Goal: Navigation & Orientation: Find specific page/section

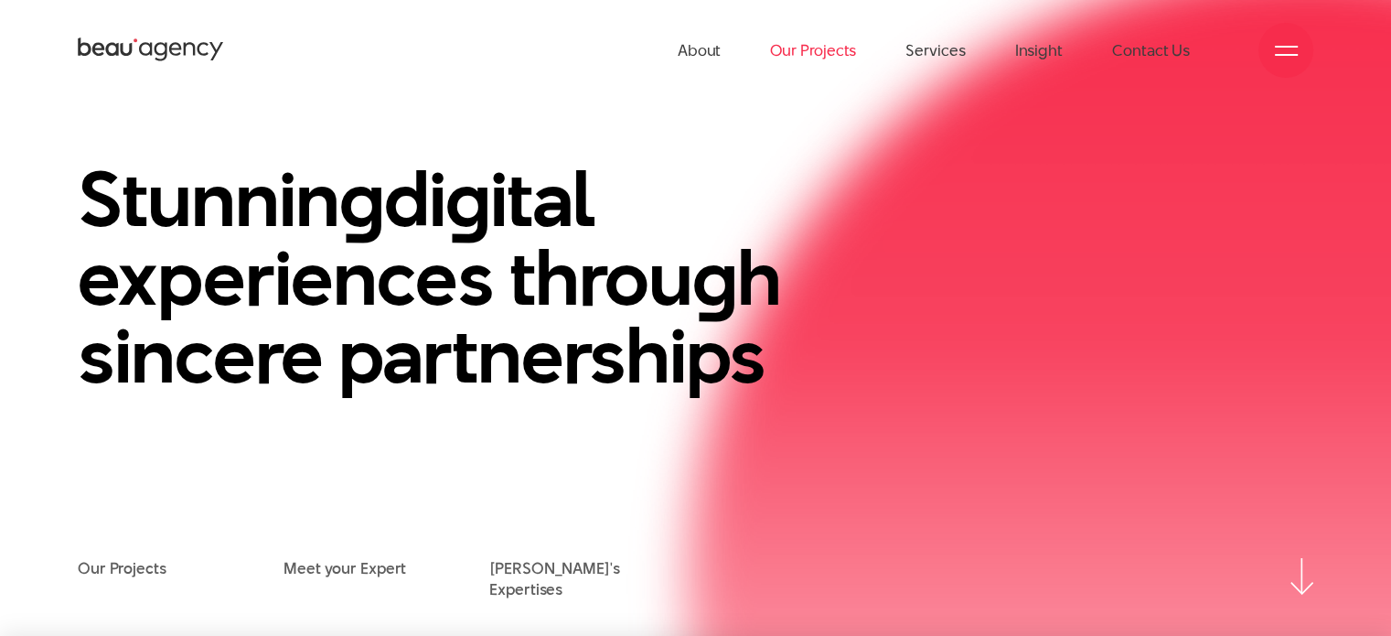
click at [830, 37] on link "Our Projects" at bounding box center [813, 50] width 86 height 101
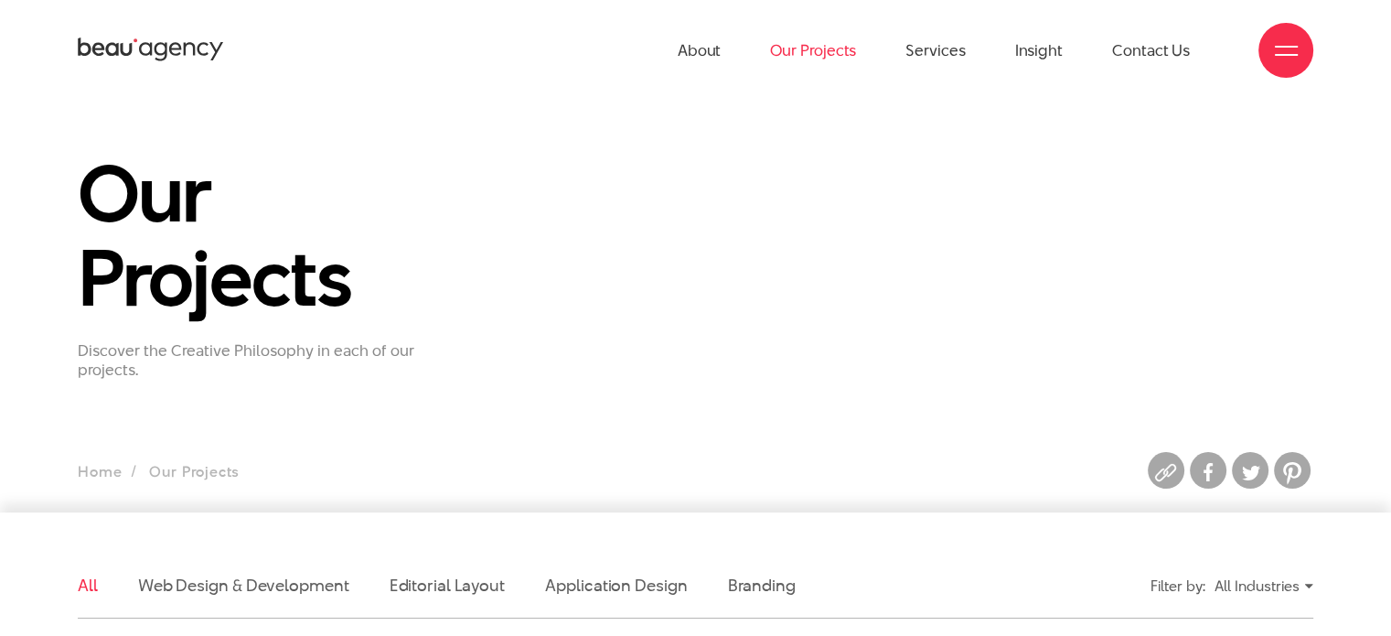
click at [1269, 53] on div at bounding box center [1285, 50] width 55 height 55
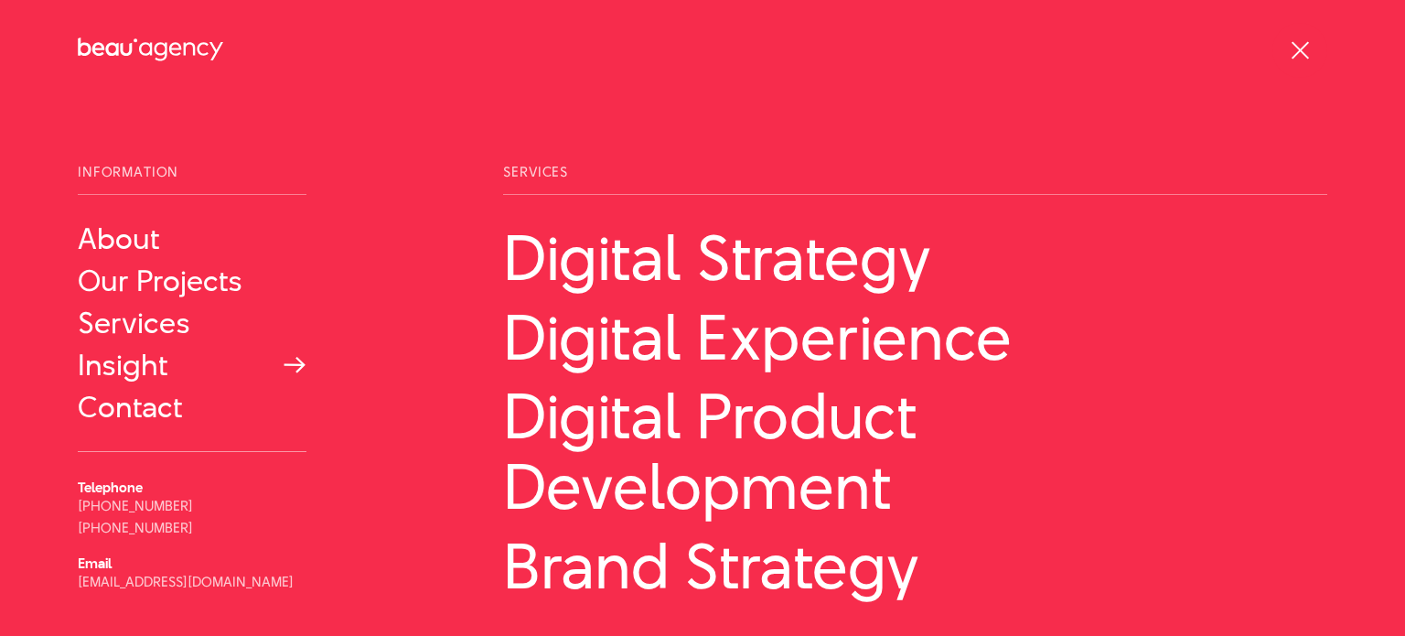
click at [159, 361] on link "Insight" at bounding box center [192, 364] width 229 height 33
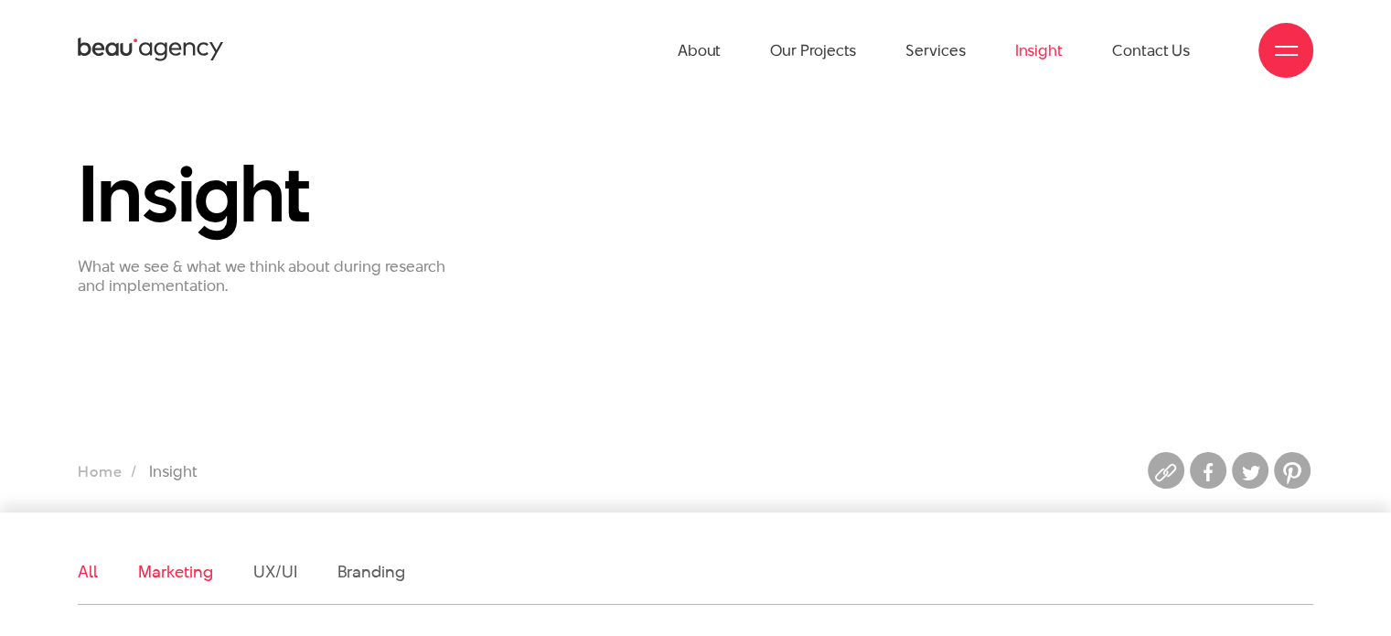
click at [181, 560] on link "Marketing" at bounding box center [175, 571] width 75 height 23
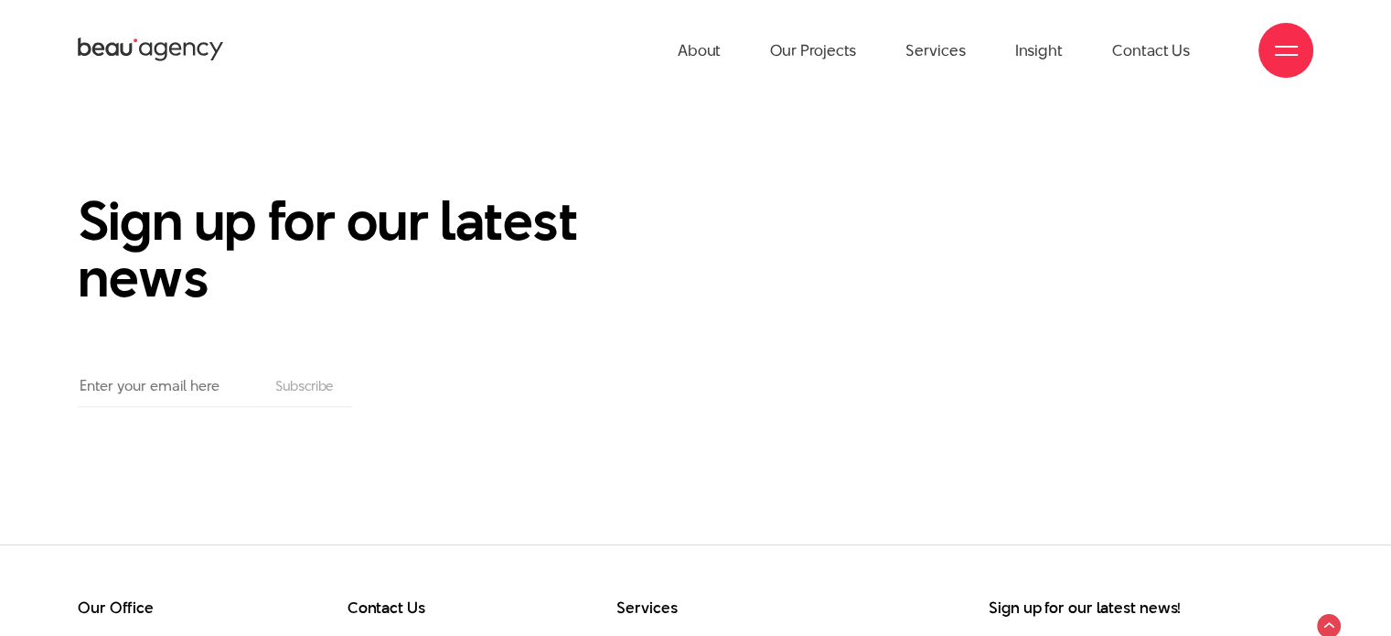
click at [1271, 65] on div at bounding box center [1285, 50] width 55 height 55
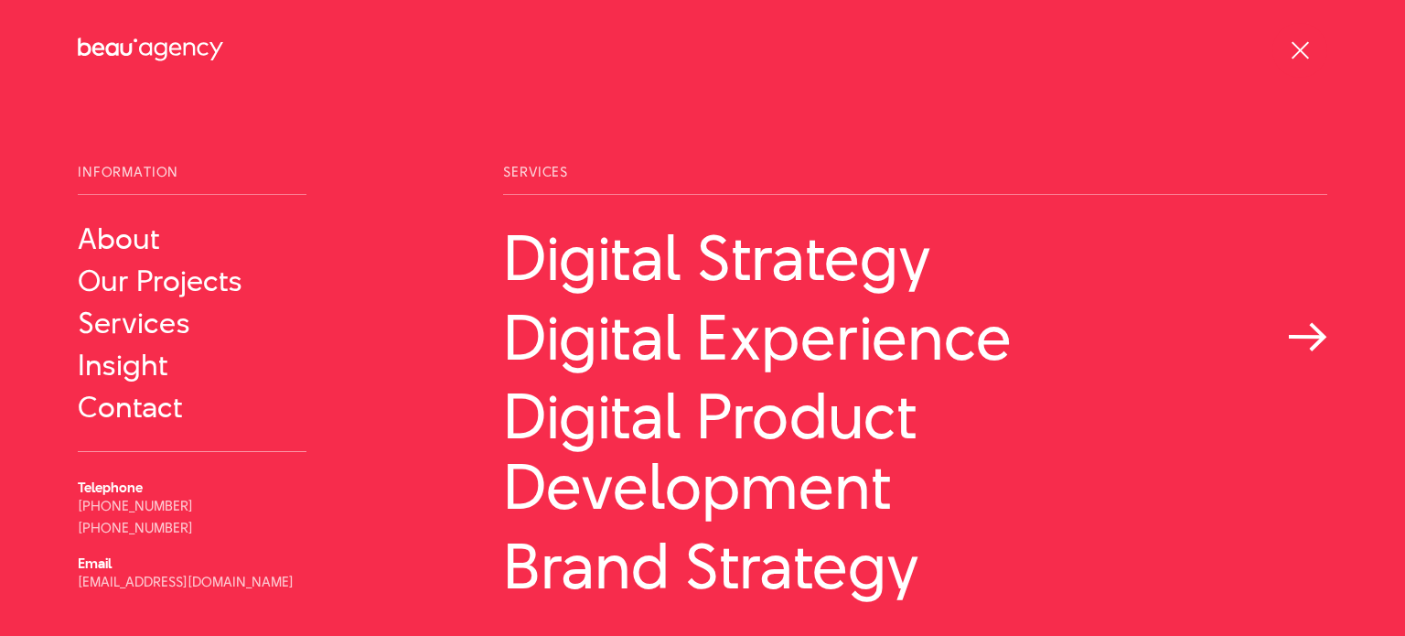
scroll to position [102, 0]
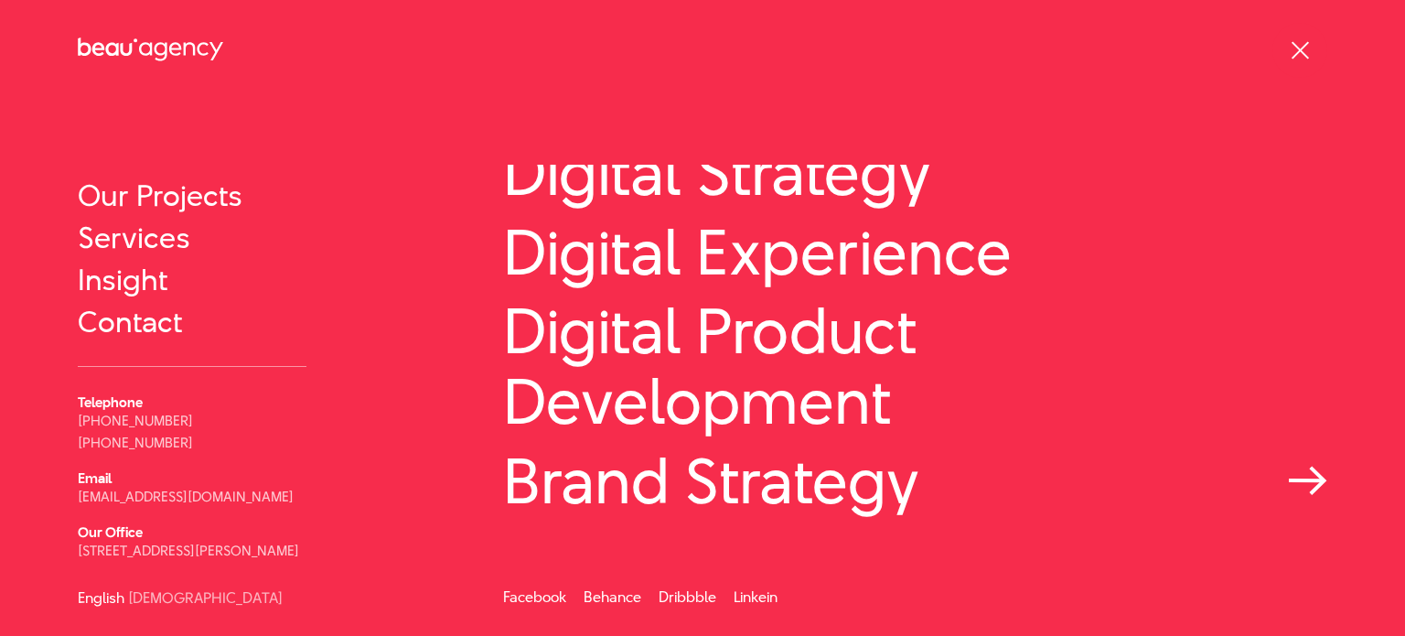
click at [700, 464] on link "Brand Strategy" at bounding box center [915, 480] width 824 height 70
click at [155, 604] on link "[DEMOGRAPHIC_DATA]" at bounding box center [205, 598] width 155 height 14
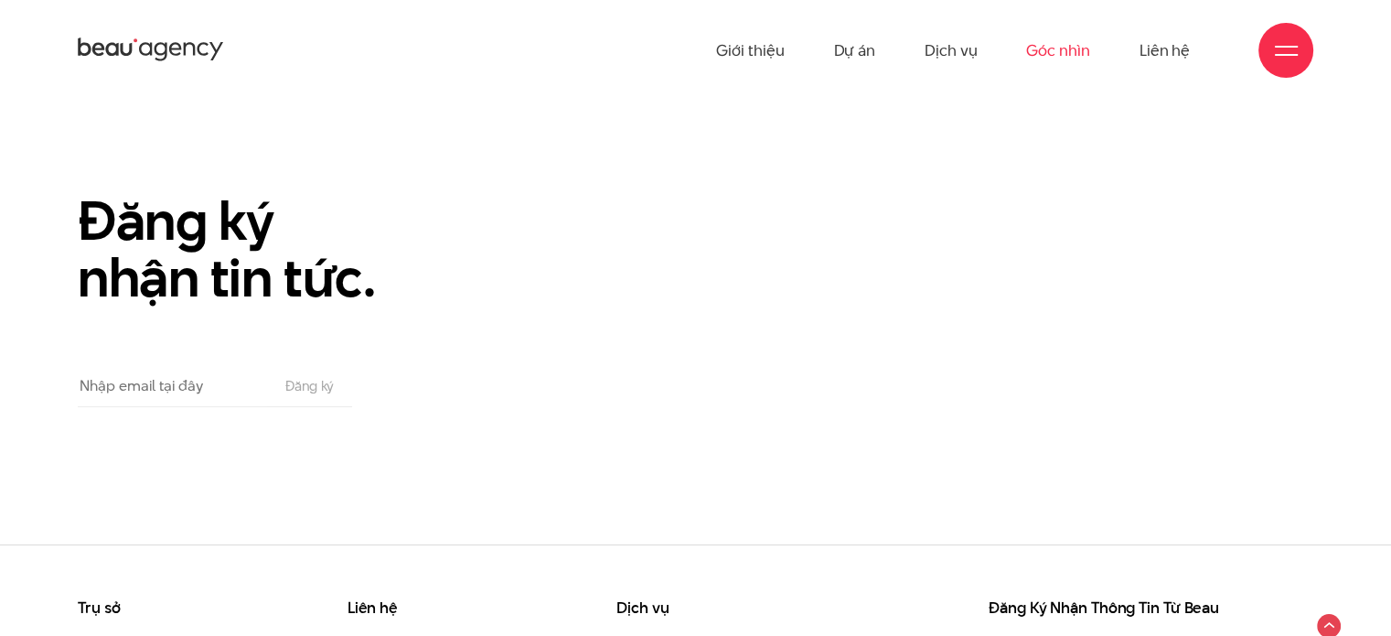
click at [1061, 64] on link "Góc nhìn" at bounding box center [1057, 50] width 63 height 101
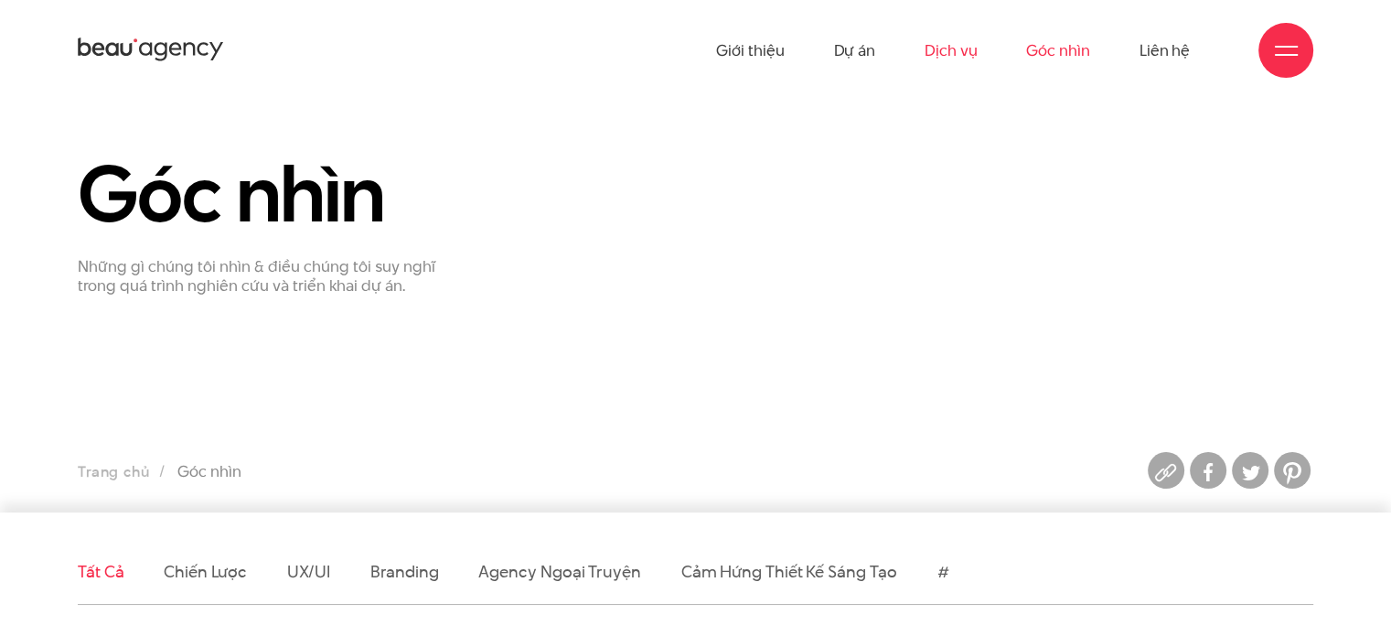
click at [956, 41] on link "Dịch vụ" at bounding box center [951, 50] width 52 height 101
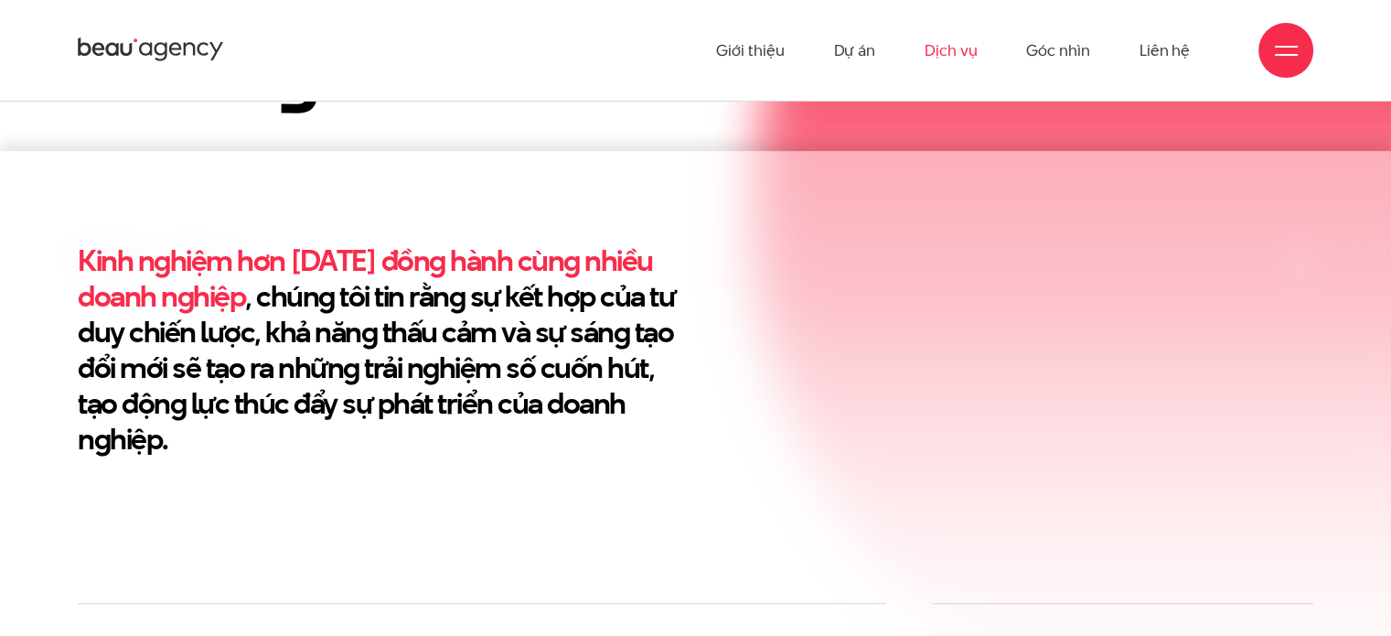
scroll to position [431, 0]
